Goal: Check status

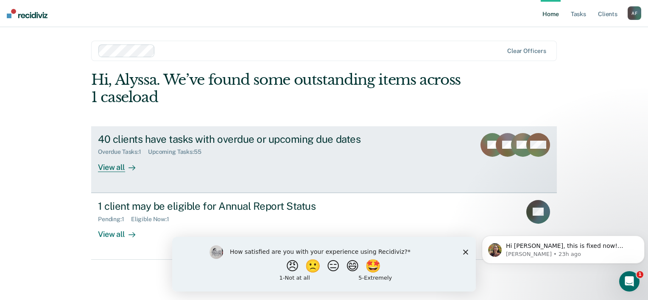
click at [187, 140] on div "40 clients have tasks with overdue or upcoming due dates" at bounding box center [247, 139] width 298 height 12
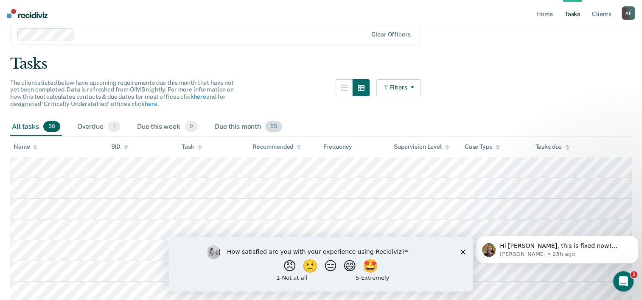
scroll to position [37, 0]
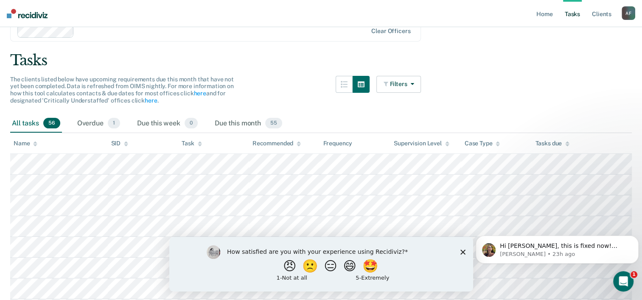
click at [25, 144] on div "Name" at bounding box center [26, 143] width 24 height 7
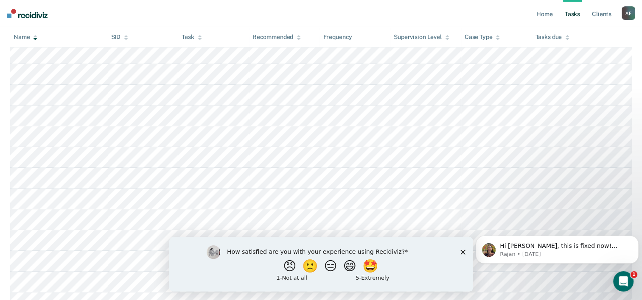
scroll to position [711, 0]
